Goal: Task Accomplishment & Management: Use online tool/utility

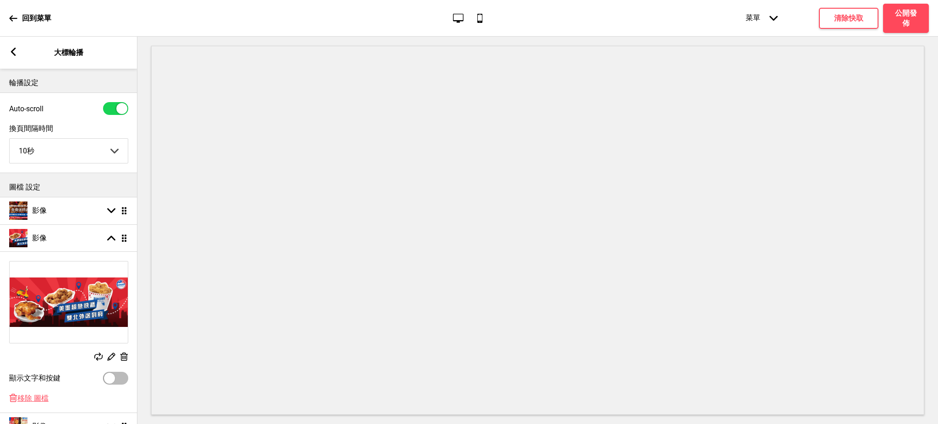
select select "10000"
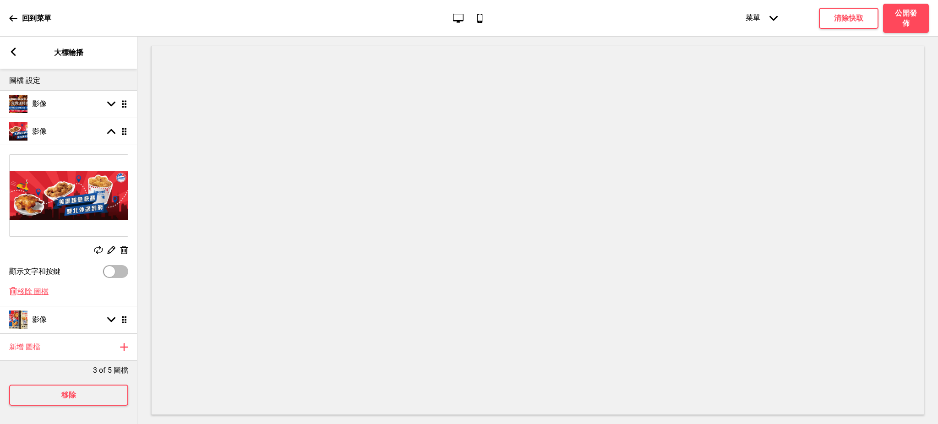
click at [113, 266] on div at bounding box center [109, 271] width 11 height 11
checkbox input "true"
select select "right"
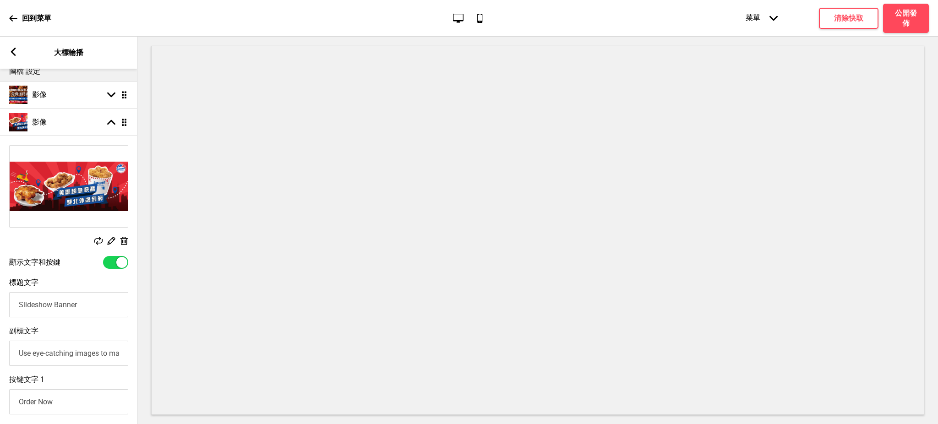
drag, startPoint x: 127, startPoint y: 305, endPoint x: 0, endPoint y: 305, distance: 126.9
click at [0, 305] on div "標題文字 Slideshow Banner" at bounding box center [68, 298] width 137 height 49
click at [59, 304] on input "標題文字" at bounding box center [68, 304] width 119 height 25
paste input "秋季快閃活動：10/19前 外送運費半價優惠！雙北運費最低下殺$30起！"
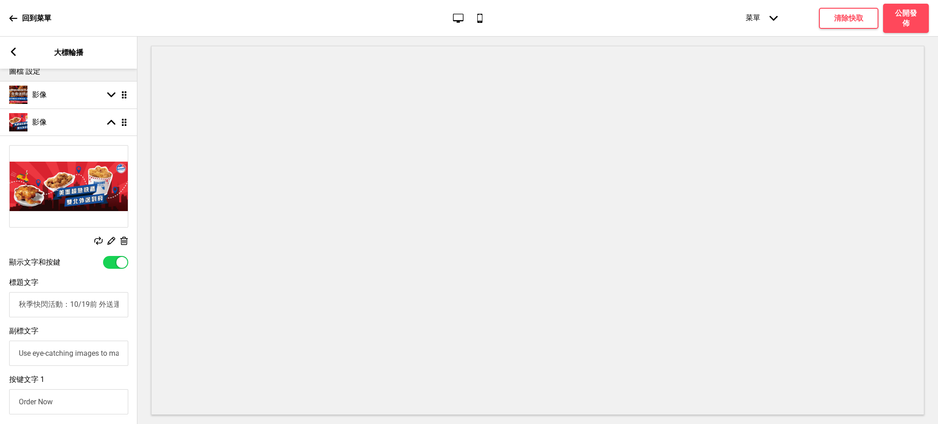
drag, startPoint x: 120, startPoint y: 307, endPoint x: 71, endPoint y: 308, distance: 49.0
click at [71, 308] on input "秋季快閃活動：10/19前 外送運費半價優惠！雙北運費最低下殺$30起！" at bounding box center [68, 304] width 119 height 25
type input "秋季快閃活動"
click at [67, 359] on input "Use eye-catching images to make a strong first impression of your brand" at bounding box center [68, 353] width 119 height 25
paste input "10/19前 外送運費半價優惠！雙北運費最低下殺$30起！"
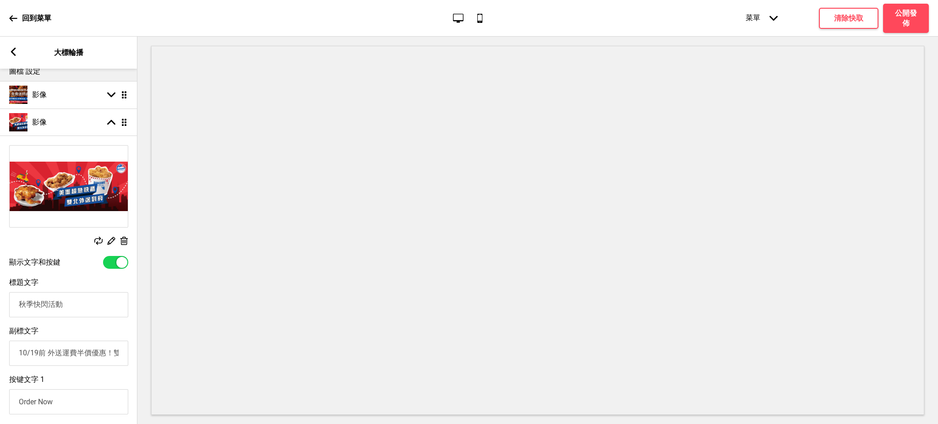
scroll to position [0, 79]
type input "10/19前 外送運費半價優惠！雙北運費最低下殺$30起！"
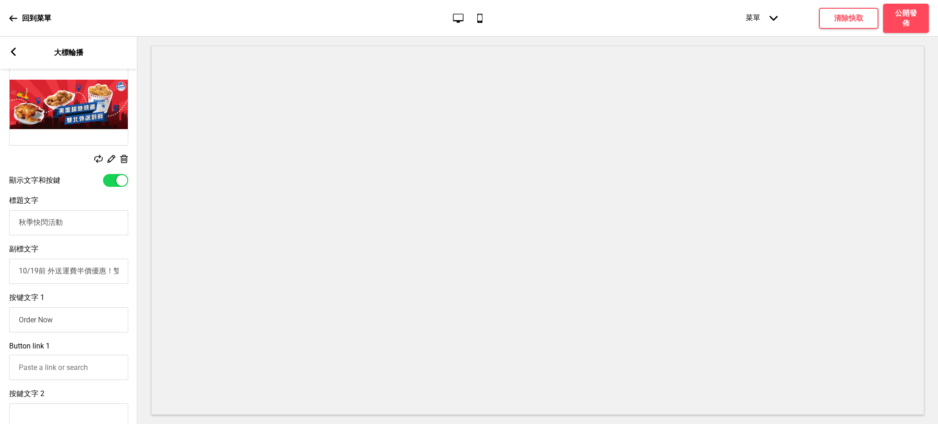
drag, startPoint x: 75, startPoint y: 324, endPoint x: 0, endPoint y: 320, distance: 75.3
click at [0, 320] on div "按键文字 1 Order Now" at bounding box center [68, 313] width 137 height 49
drag, startPoint x: 103, startPoint y: 373, endPoint x: 0, endPoint y: 359, distance: 104.0
click at [0, 359] on div "Button link 1 Pages 箭頭right Actions 箭頭right" at bounding box center [68, 377] width 137 height 80
click at [38, 279] on input "10/19前 外送運費半價優惠！雙北運費最低下殺$30起！" at bounding box center [68, 271] width 119 height 25
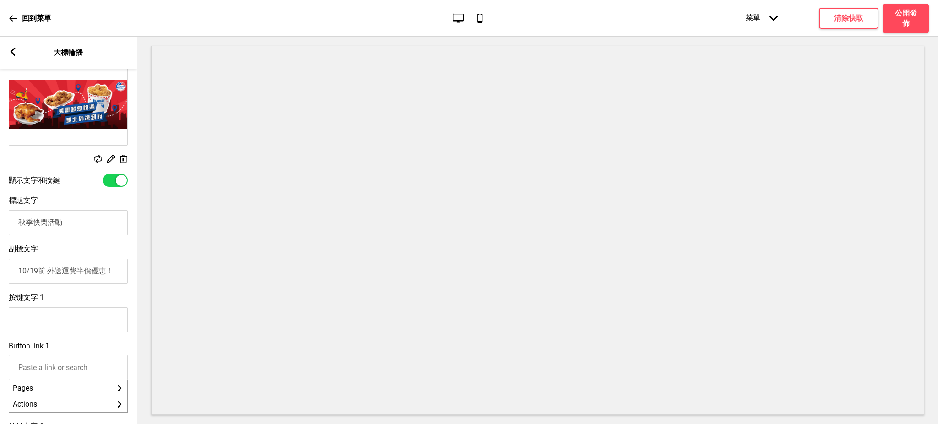
scroll to position [0, 0]
type input "10/19前 外送運費半價優惠！"
click at [86, 325] on input "按键文字 1" at bounding box center [68, 319] width 119 height 25
paste input "雙北運費最低下殺$30起！"
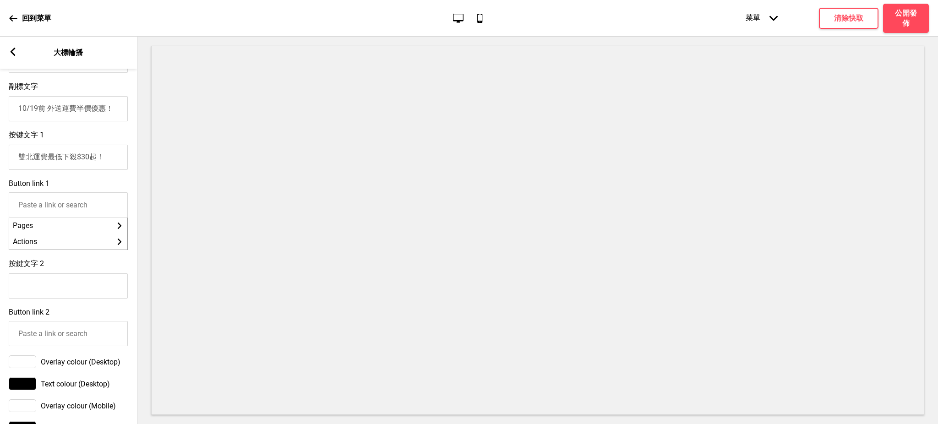
scroll to position [442, 0]
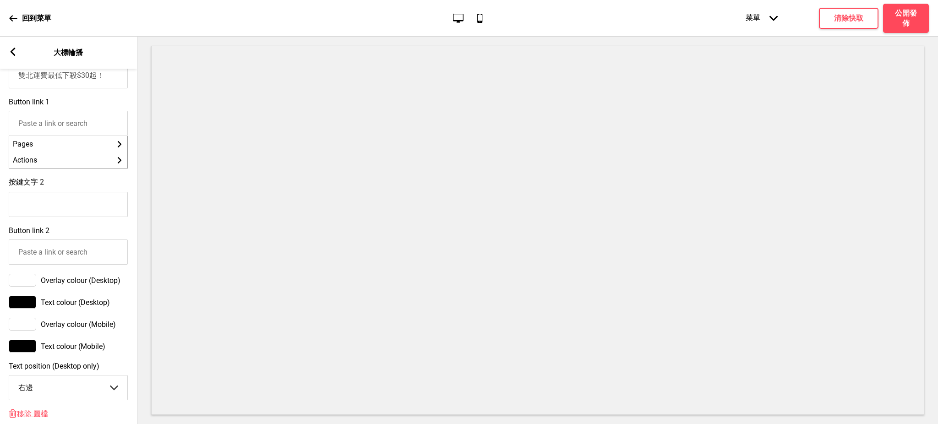
type input "雙北運費最低下殺$30起！"
click at [40, 384] on select "中間 左邊 右邊" at bounding box center [68, 388] width 118 height 24
select select "left"
click at [9, 383] on select "中間 左邊 右邊" at bounding box center [68, 388] width 118 height 24
click at [28, 287] on div at bounding box center [22, 280] width 27 height 13
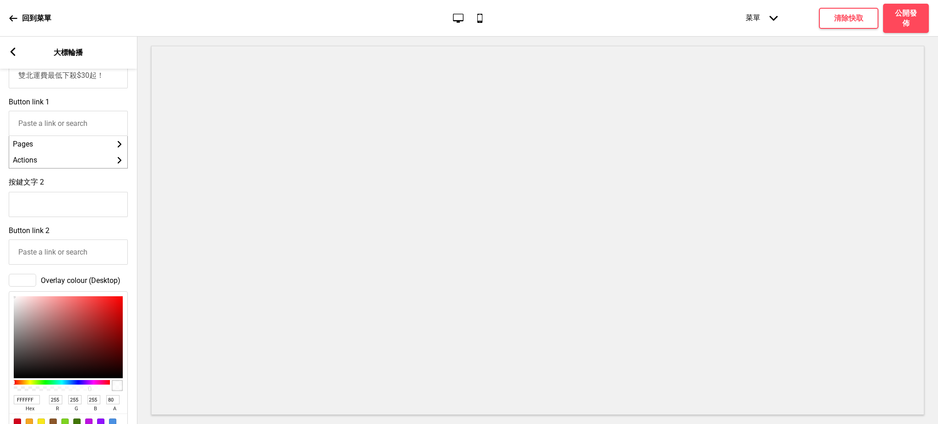
scroll to position [523, 0]
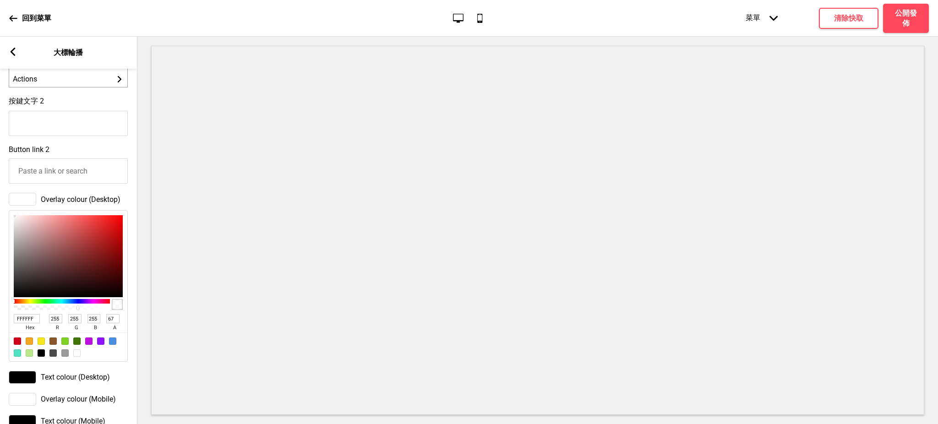
click at [77, 310] on div at bounding box center [61, 308] width 93 height 5
click at [66, 310] on div at bounding box center [61, 308] width 93 height 5
click at [45, 312] on div at bounding box center [62, 304] width 96 height 15
click at [83, 310] on div at bounding box center [61, 308] width 93 height 5
type input "59"
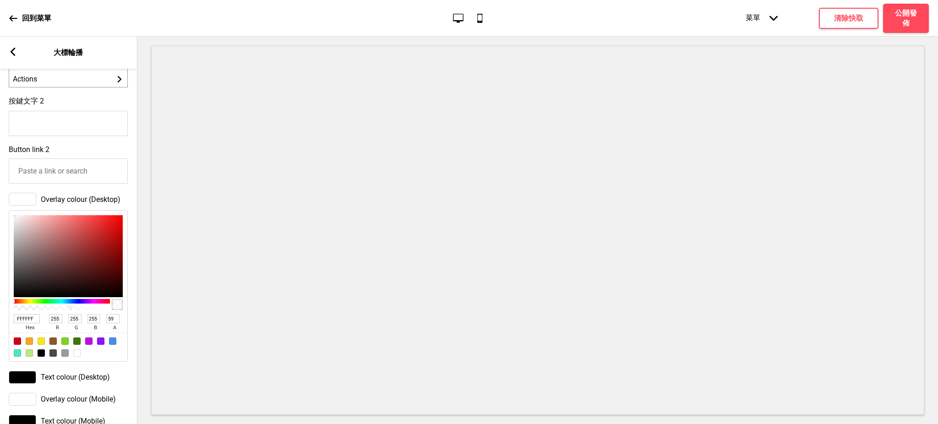
click at [71, 310] on div at bounding box center [61, 308] width 93 height 5
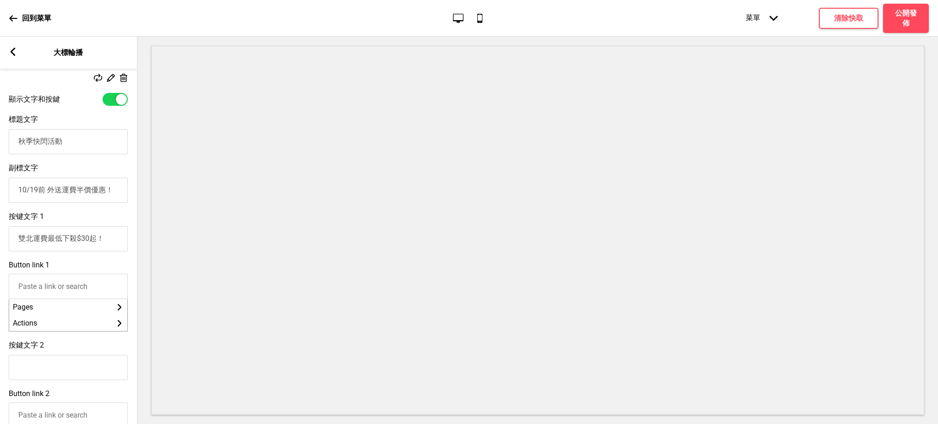
scroll to position [0, 0]
drag, startPoint x: 120, startPoint y: 195, endPoint x: 0, endPoint y: 200, distance: 119.7
click at [0, 200] on div "副標文字 10/19前 外送運費半價優惠！" at bounding box center [68, 183] width 137 height 49
click at [97, 146] on input "秋季快閃活動" at bounding box center [68, 141] width 119 height 25
click at [79, 137] on input "秋季快閃活動" at bounding box center [68, 141] width 119 height 25
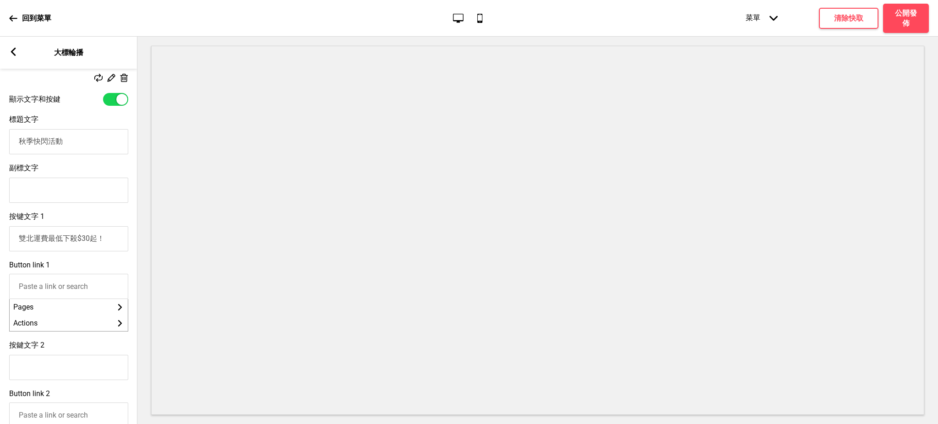
paste input "10/19前 外送運費半價優惠！"
drag, startPoint x: 42, startPoint y: 141, endPoint x: 0, endPoint y: 145, distance: 41.9
click at [0, 145] on div "標題文字 秋季快閃活動 10/19前 外送運費半價優惠！" at bounding box center [68, 134] width 137 height 49
click at [55, 145] on input "秋季快閃活動 10/19前 外送運費半價優惠！" at bounding box center [68, 141] width 119 height 25
drag, startPoint x: 62, startPoint y: 143, endPoint x: 49, endPoint y: 145, distance: 12.9
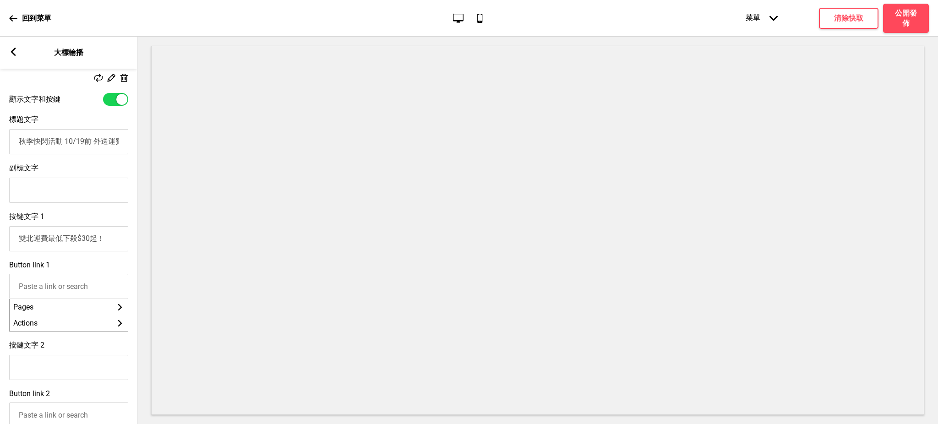
click at [49, 145] on input "秋季快閃活動 10/19前 外送運費半價優惠！" at bounding box center [68, 141] width 119 height 25
click at [95, 145] on input "秋季快閃活動 10/19前 外送運費半價優惠！" at bounding box center [68, 141] width 119 height 25
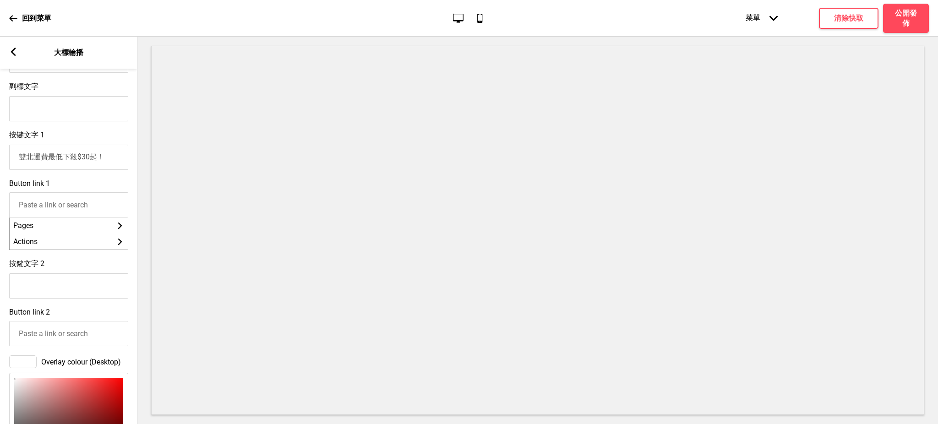
type input "秋季快閃活動 10/19前 外送運費半價優惠！"
click at [57, 207] on input "Button link 1" at bounding box center [68, 204] width 119 height 25
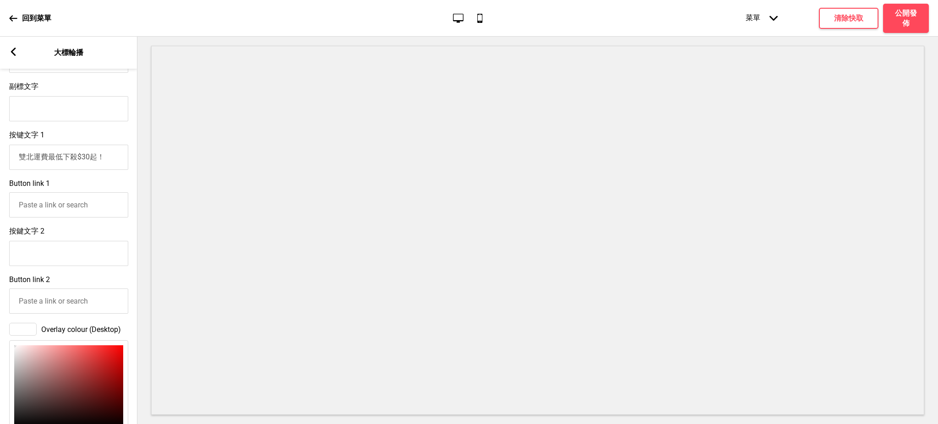
paste input "[URL][US_STATE][DOMAIN_NAME]"
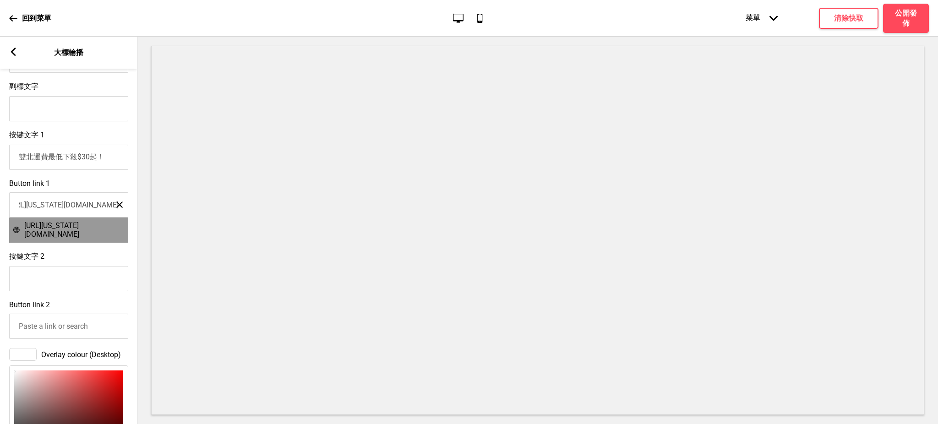
type input "[URL][US_STATE][DOMAIN_NAME]"
click at [70, 232] on span "[URL][US_STATE][DOMAIN_NAME]" at bounding box center [74, 229] width 100 height 17
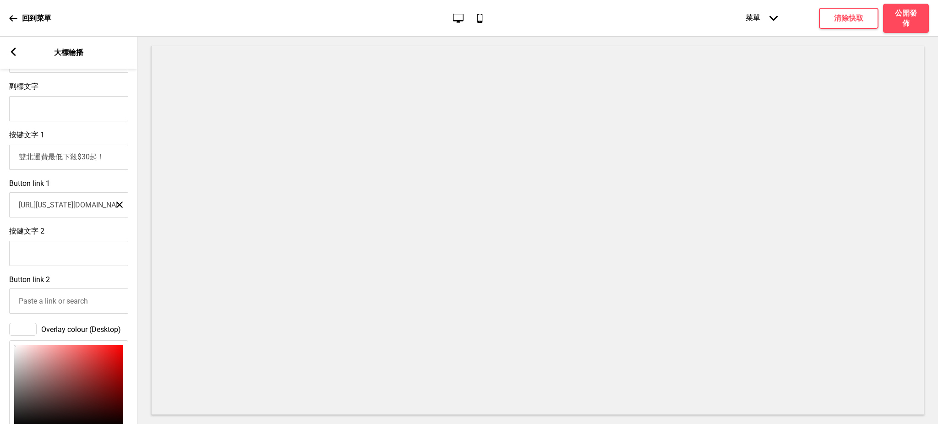
scroll to position [198, 0]
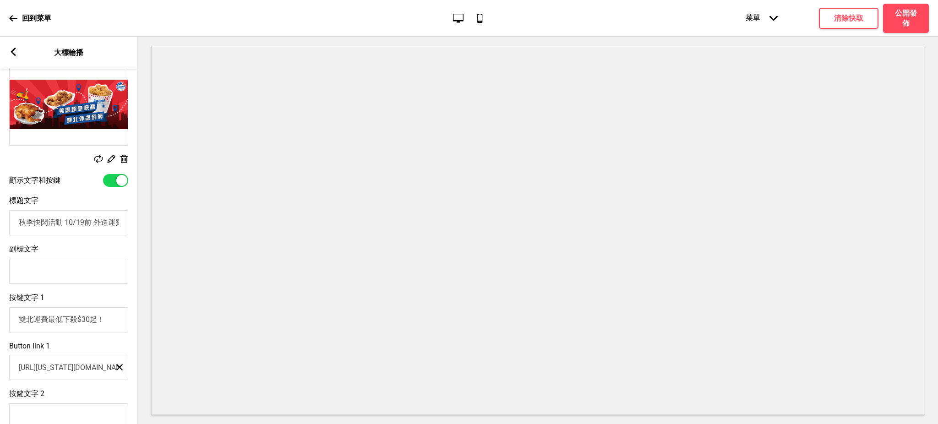
click at [105, 225] on input "秋季快閃活動 10/19前 外送運費半價優惠！" at bounding box center [68, 222] width 119 height 25
click at [64, 224] on input "秋季快閃活動 10/19前 運費半價優惠！" at bounding box center [68, 222] width 119 height 25
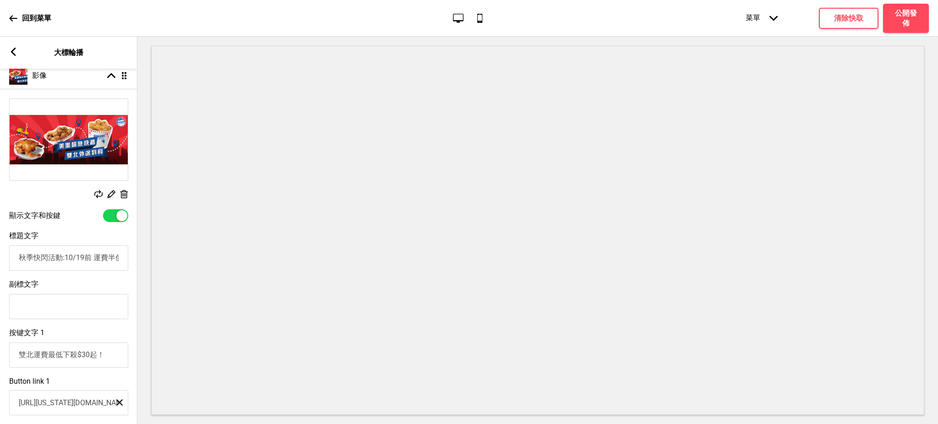
scroll to position [244, 0]
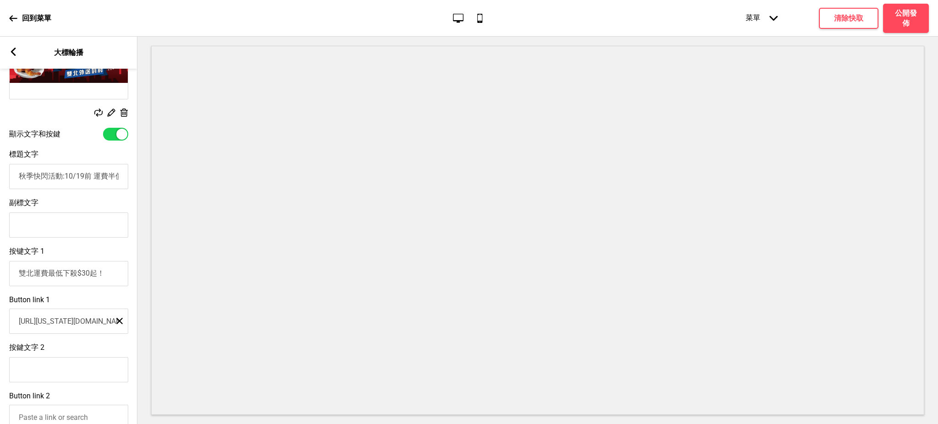
click at [54, 181] on input "秋季快閃活動:10/19前 運費半價優惠！" at bounding box center [68, 176] width 119 height 25
type input "秋季快閃活動:10/19前 運費半價優惠！"
click at [13, 50] on icon at bounding box center [13, 52] width 5 height 8
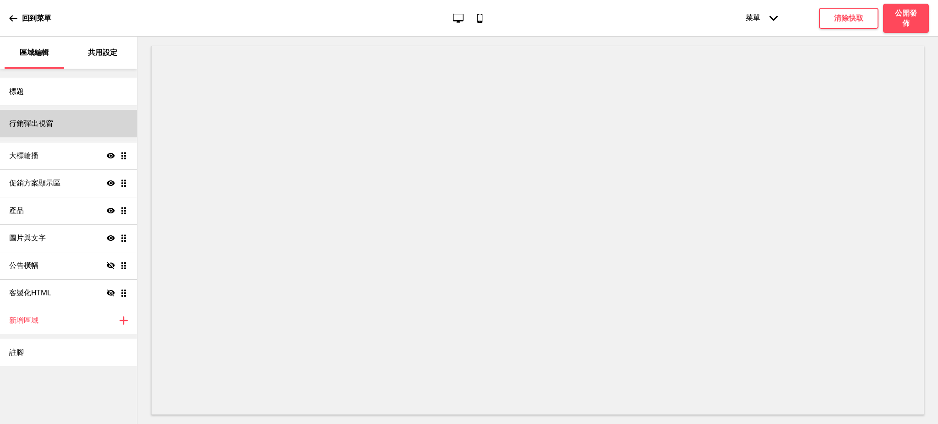
click at [37, 122] on h4 "行銷彈出視窗" at bounding box center [31, 124] width 44 height 10
select select "timeDelay"
select select "5"
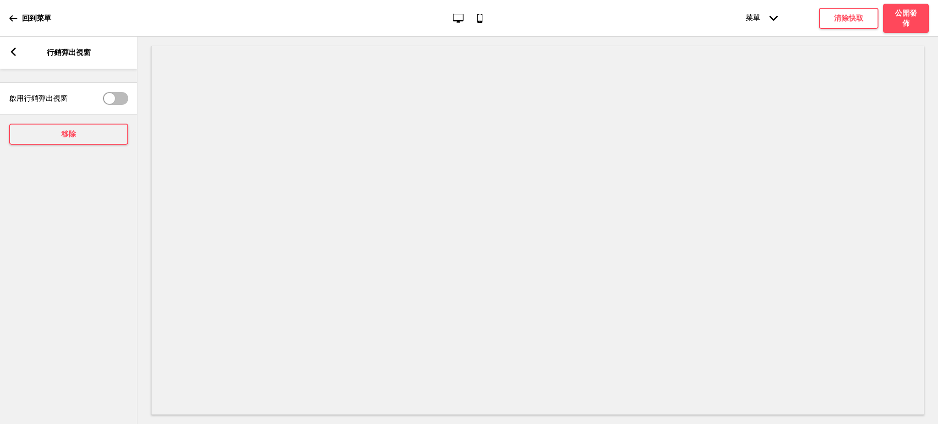
click at [109, 97] on div at bounding box center [109, 98] width 11 height 11
checkbox input "true"
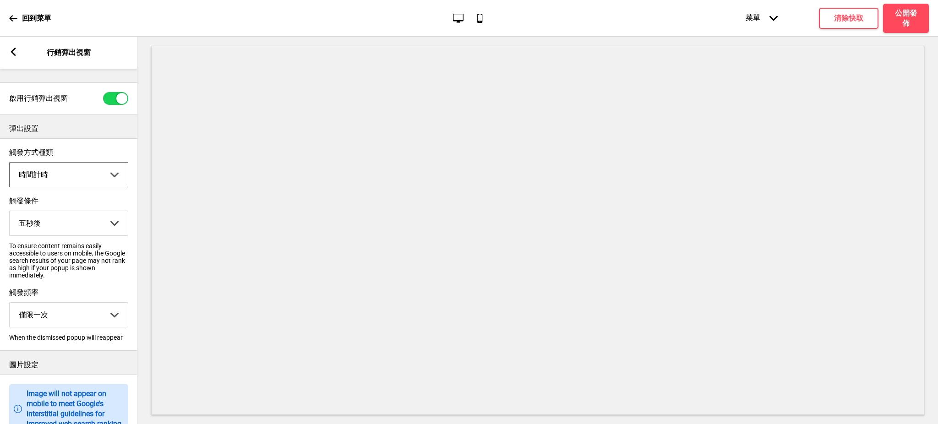
click at [78, 169] on select "瀏覽頁面 時間計時 準備離開" at bounding box center [69, 175] width 118 height 24
select select "pageScroll"
click at [10, 163] on select "瀏覽頁面 時間計時 準備離開" at bounding box center [69, 175] width 118 height 24
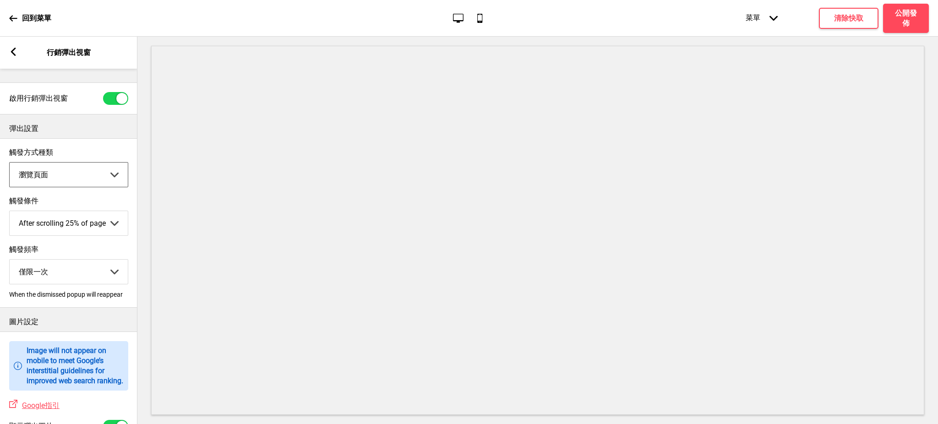
click at [71, 225] on select "After scrolling 25% of page After scrolling 50% of page After scrolling 75% of …" at bounding box center [69, 223] width 118 height 24
click at [10, 213] on select "After scrolling 25% of page After scrolling 50% of page After scrolling 75% of …" at bounding box center [69, 223] width 118 height 24
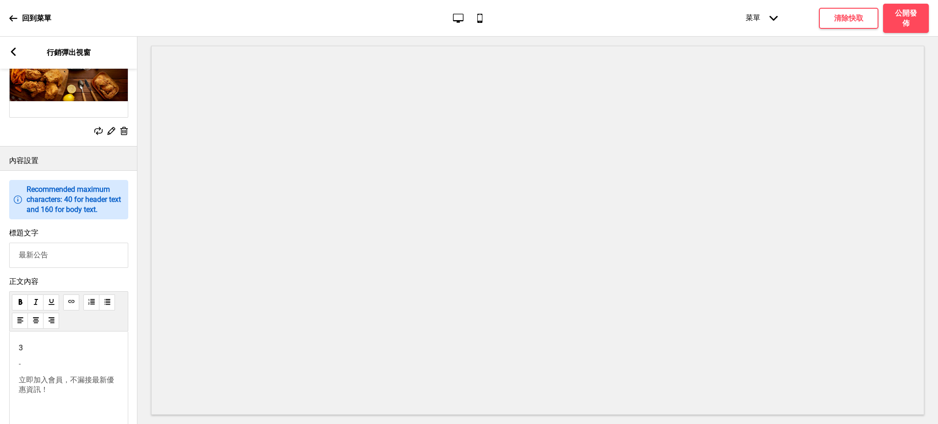
scroll to position [570, 0]
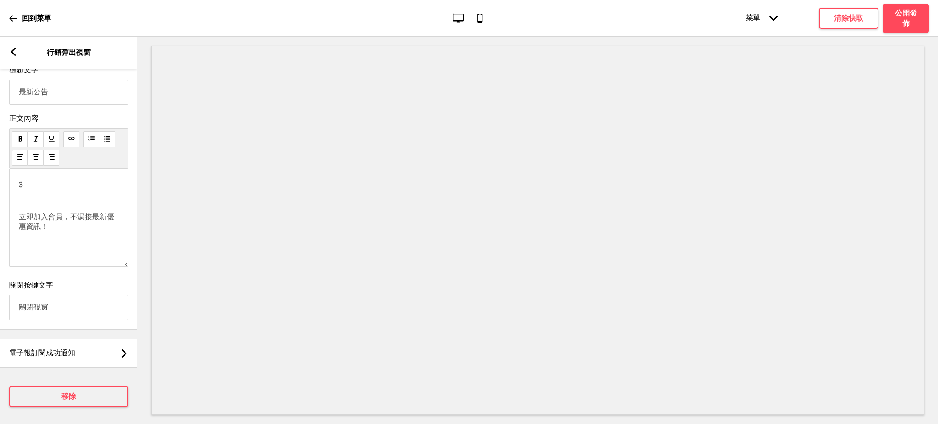
click at [67, 231] on span "立即加入會員，不漏接最新優惠資訊！" at bounding box center [66, 222] width 95 height 18
click at [65, 197] on span "秋季快閃活動:10/19前 運費半價優惠！" at bounding box center [67, 190] width 97 height 18
click at [99, 196] on p "10/19前 運費半價優惠！" at bounding box center [69, 201] width 100 height 10
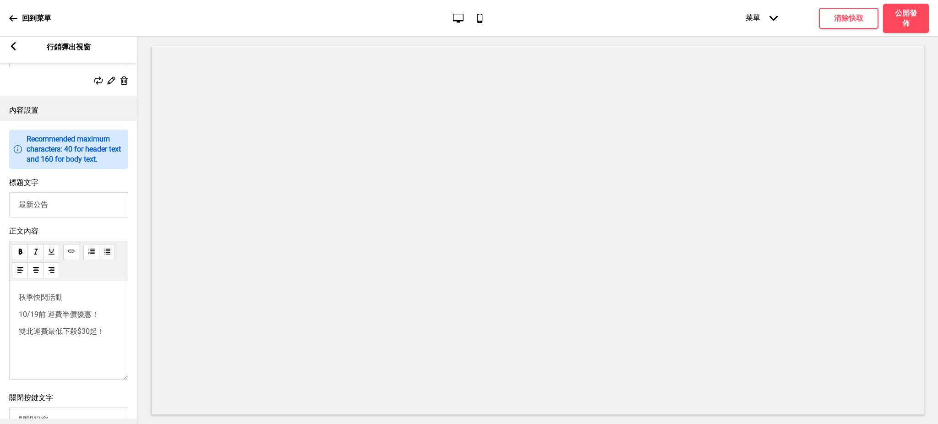
scroll to position [533, 0]
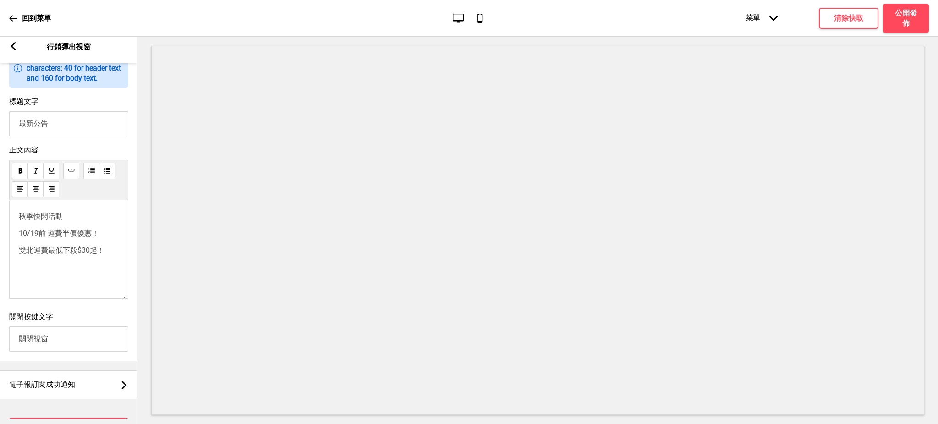
click at [61, 246] on div "秋季快閃活動 10/19前 運費半價優惠！ 雙北運費最低下殺$30起！" at bounding box center [69, 234] width 100 height 44
drag, startPoint x: 75, startPoint y: 217, endPoint x: 11, endPoint y: 220, distance: 63.8
click at [11, 220] on div "秋季快閃活動 10/19前 運費半價優惠！ 雙北運費最低下殺$30起！" at bounding box center [68, 249] width 119 height 99
click at [68, 225] on div "秋季快閃活動 10/19前 運費半價優惠！ 雙北運費最低下殺$30起！" at bounding box center [69, 230] width 100 height 36
drag, startPoint x: 104, startPoint y: 246, endPoint x: 0, endPoint y: 212, distance: 110.0
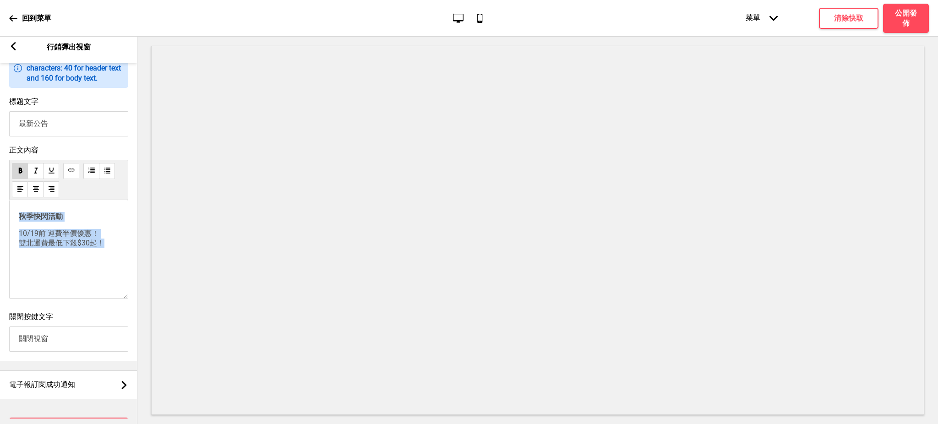
click at [0, 212] on div "正文內容 秋季快閃活動 10/19前 運費半價優惠！ 雙北運費最低下殺$30起！" at bounding box center [68, 224] width 137 height 167
click at [41, 237] on span "10/19前 運費半價優惠！ 雙北運費最低下殺$30起！" at bounding box center [69, 238] width 86 height 18
click at [47, 220] on span "秋季快閃活動" at bounding box center [69, 216] width 44 height 9
click at [865, 21] on button "清除快取" at bounding box center [849, 18] width 60 height 21
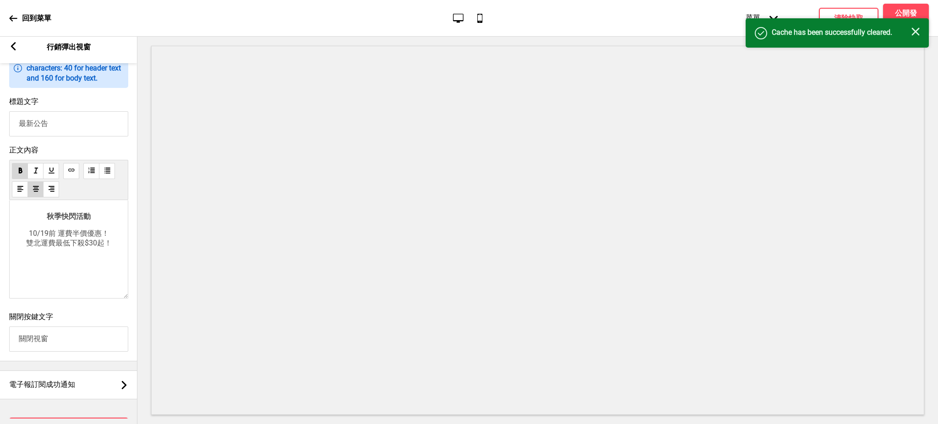
click at [915, 30] on icon "关闭" at bounding box center [916, 31] width 8 height 8
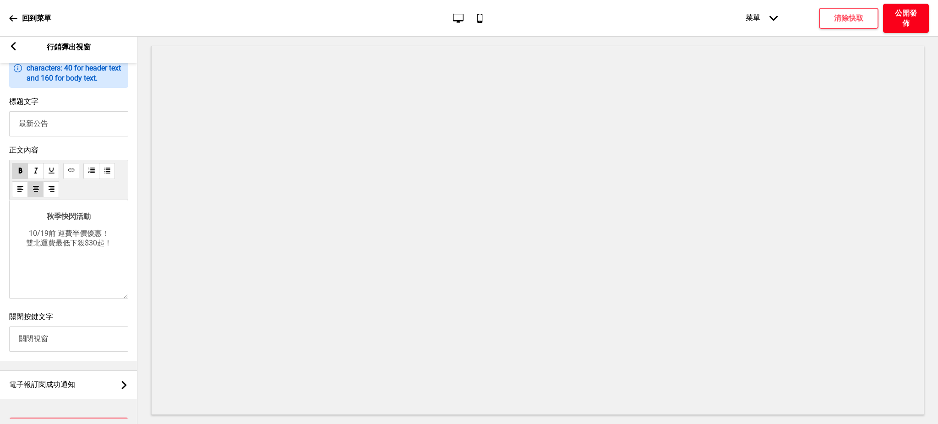
click at [905, 17] on h4 "公開發佈" at bounding box center [906, 18] width 27 height 20
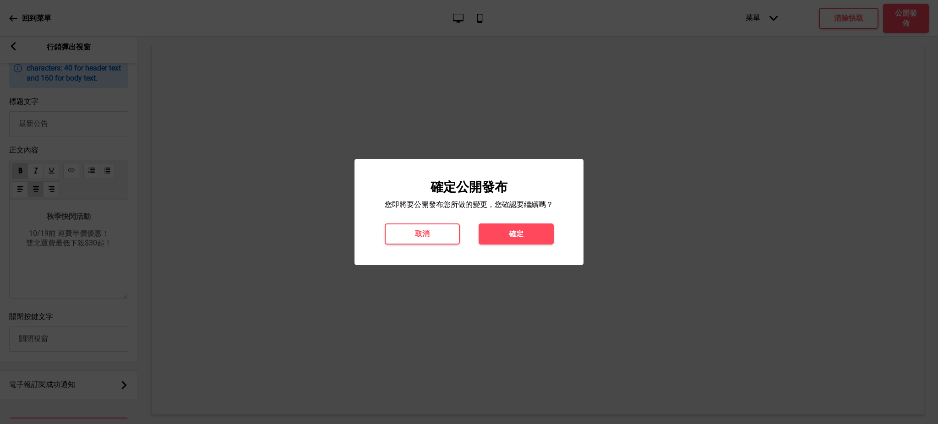
click at [514, 230] on h4 "確定" at bounding box center [516, 234] width 15 height 10
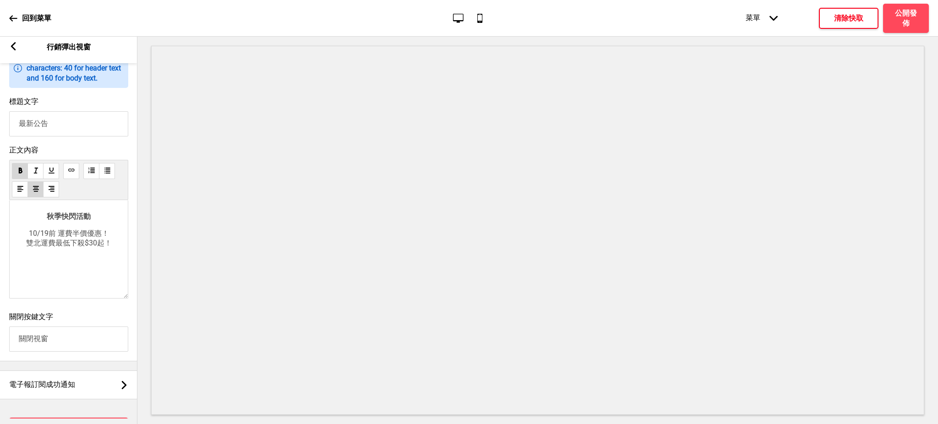
click at [843, 25] on button "清除快取" at bounding box center [849, 18] width 60 height 21
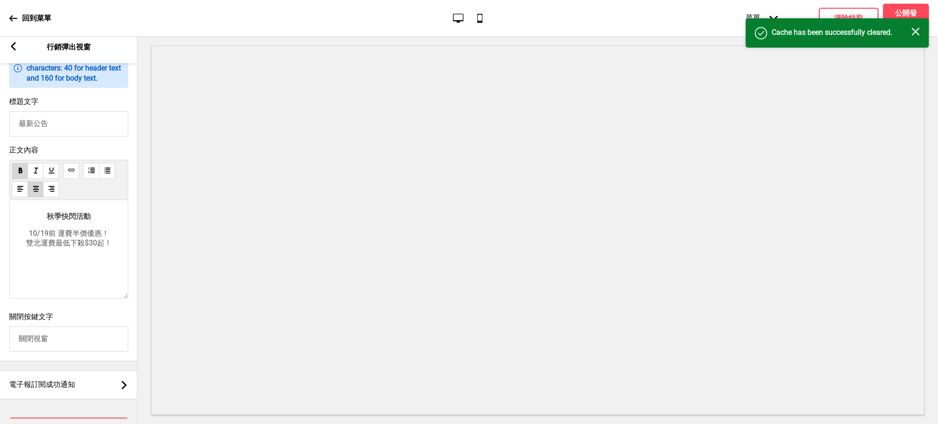
click at [916, 30] on rect at bounding box center [916, 31] width 8 height 8
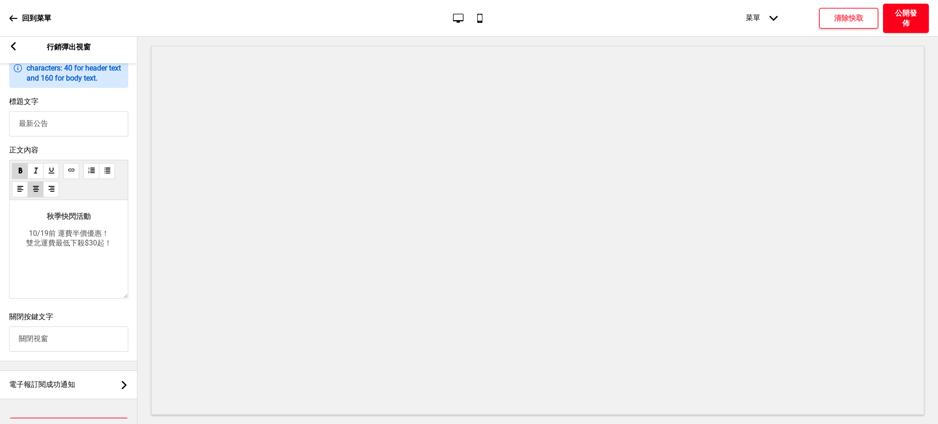
click at [910, 19] on h4 "公開發佈" at bounding box center [906, 18] width 27 height 20
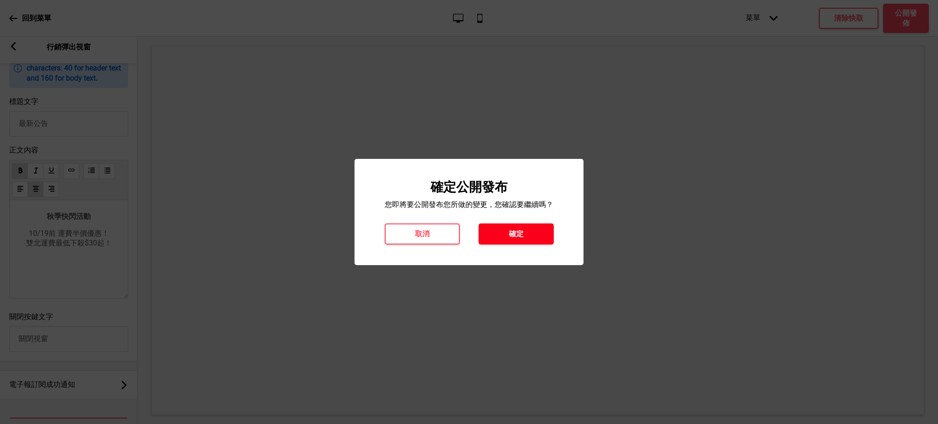
click at [529, 241] on button "確定" at bounding box center [516, 234] width 75 height 21
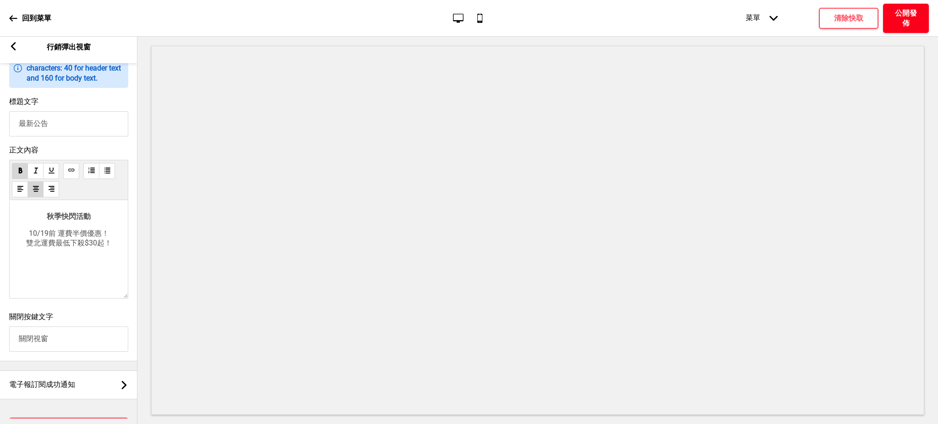
scroll to position [289, 0]
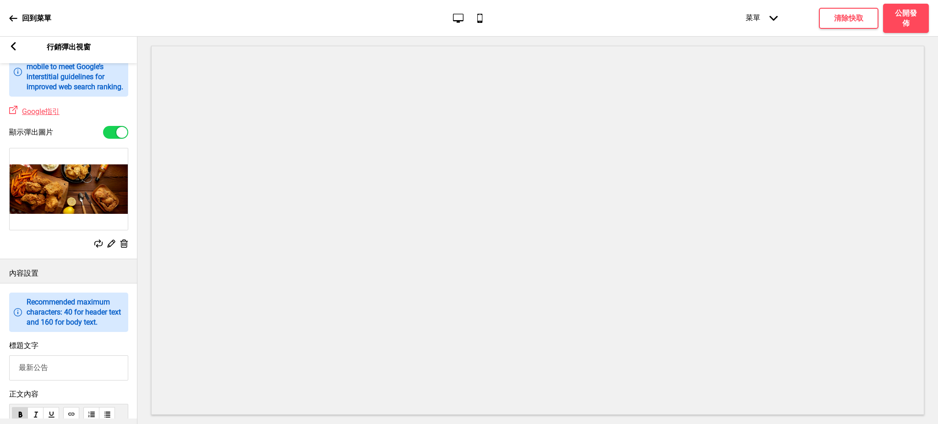
click at [118, 129] on div at bounding box center [121, 132] width 11 height 11
checkbox input "false"
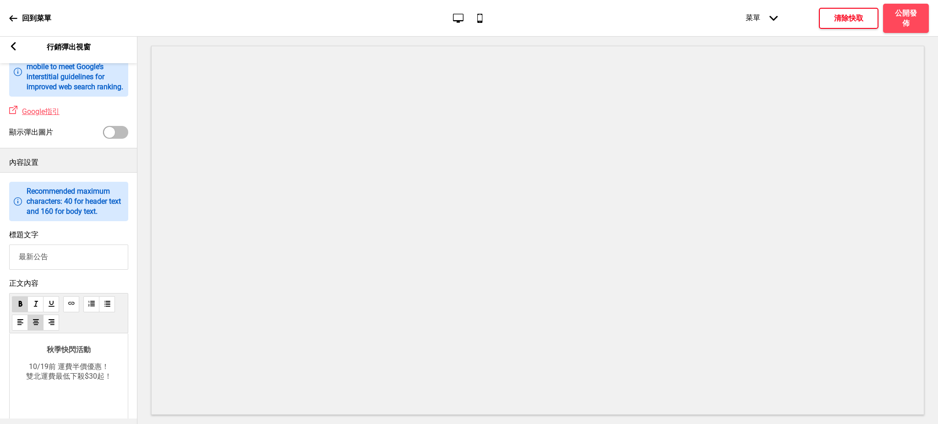
click at [847, 19] on h4 "清除快取" at bounding box center [848, 18] width 29 height 10
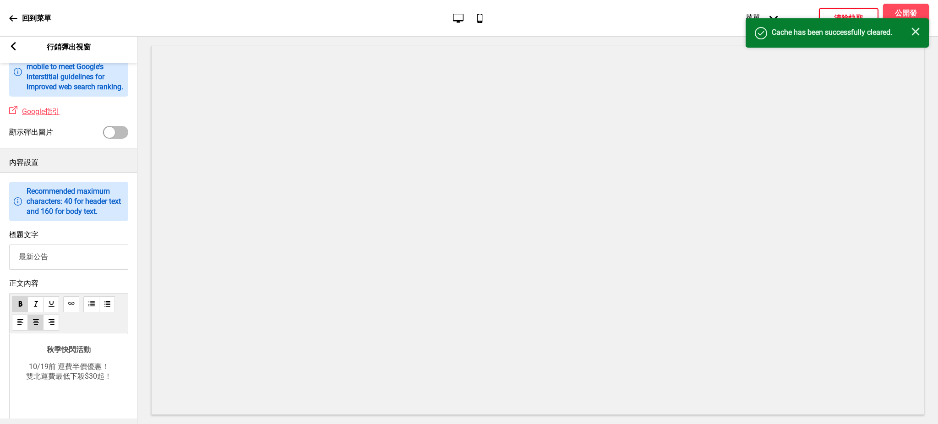
click at [920, 27] on icon "关闭" at bounding box center [916, 31] width 8 height 8
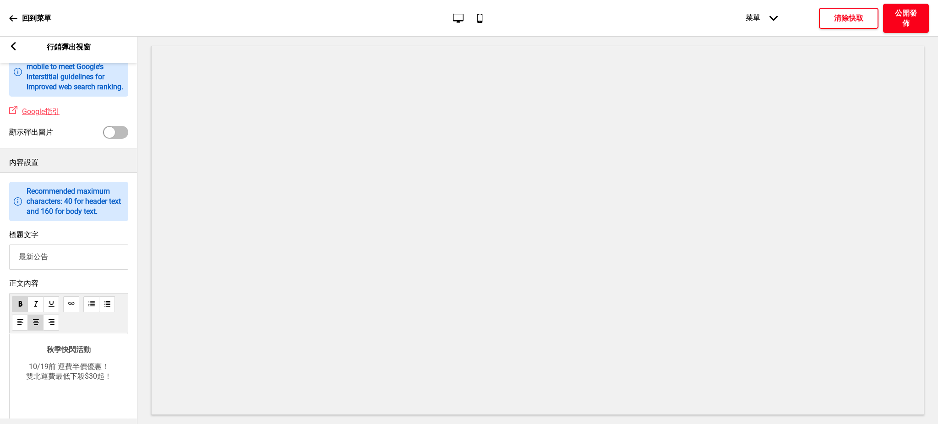
click at [914, 15] on h4 "公開發佈" at bounding box center [906, 18] width 27 height 20
click at [510, 239] on h4 "確定" at bounding box center [516, 234] width 15 height 10
